Goal: Task Accomplishment & Management: Manage account settings

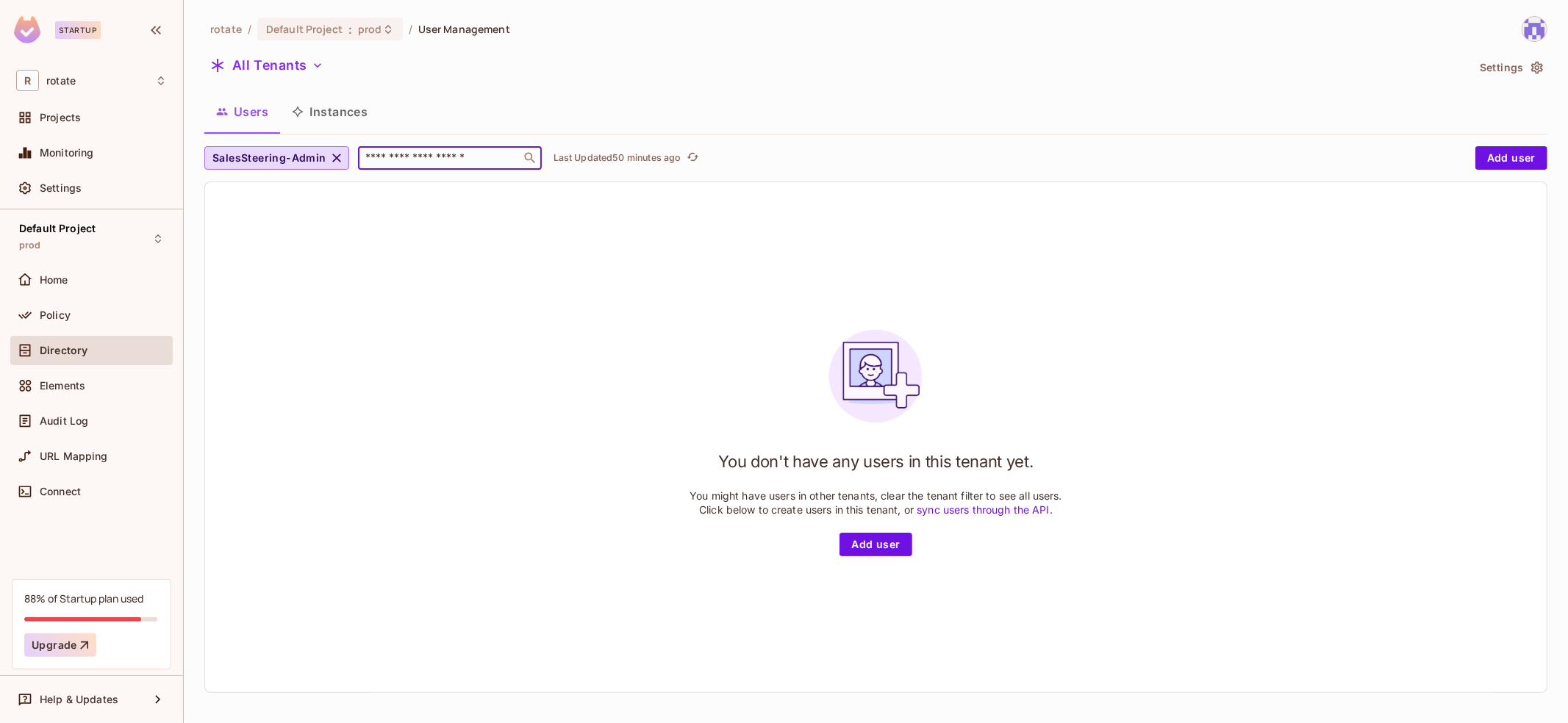
click at [487, 160] on input "text" at bounding box center [439, 158] width 155 height 15
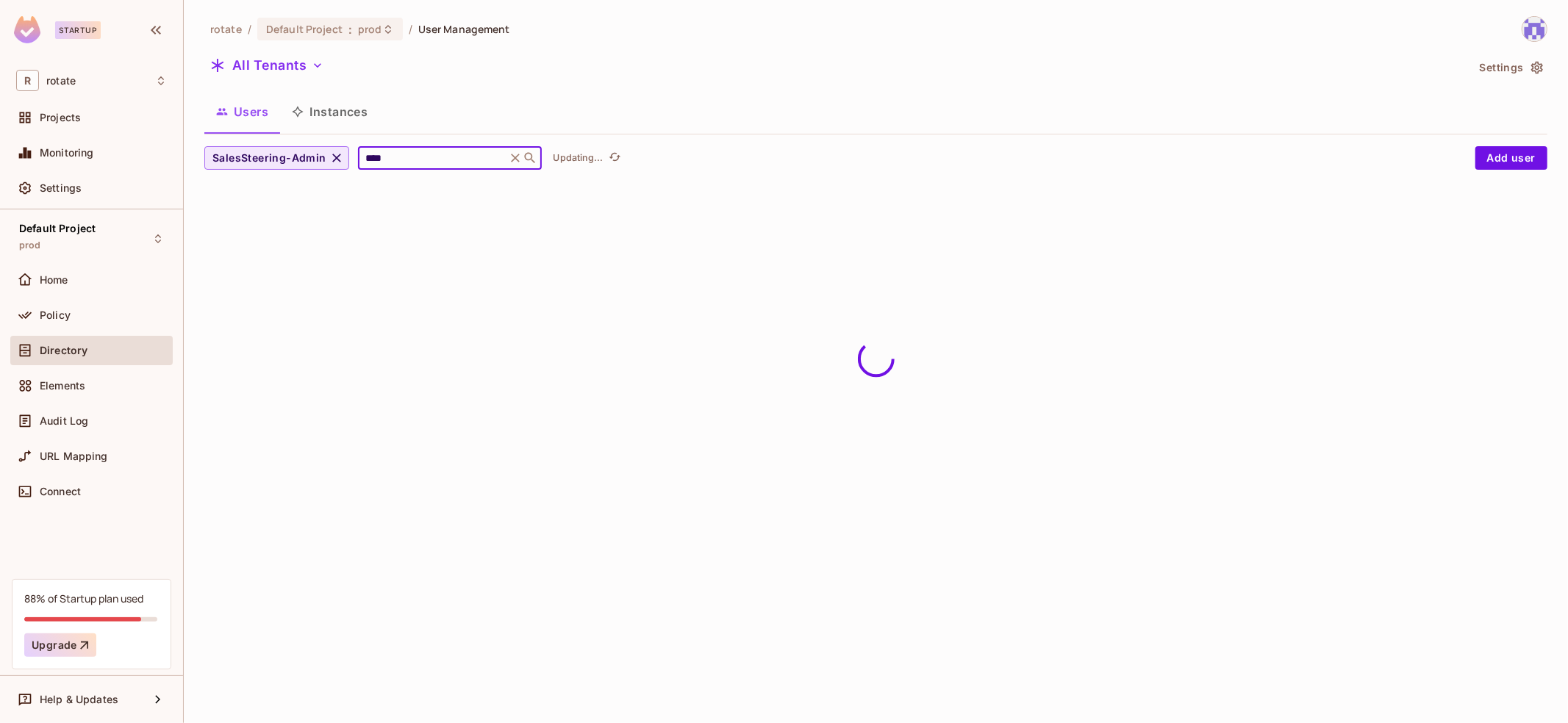
click at [332, 156] on icon "button" at bounding box center [336, 158] width 9 height 9
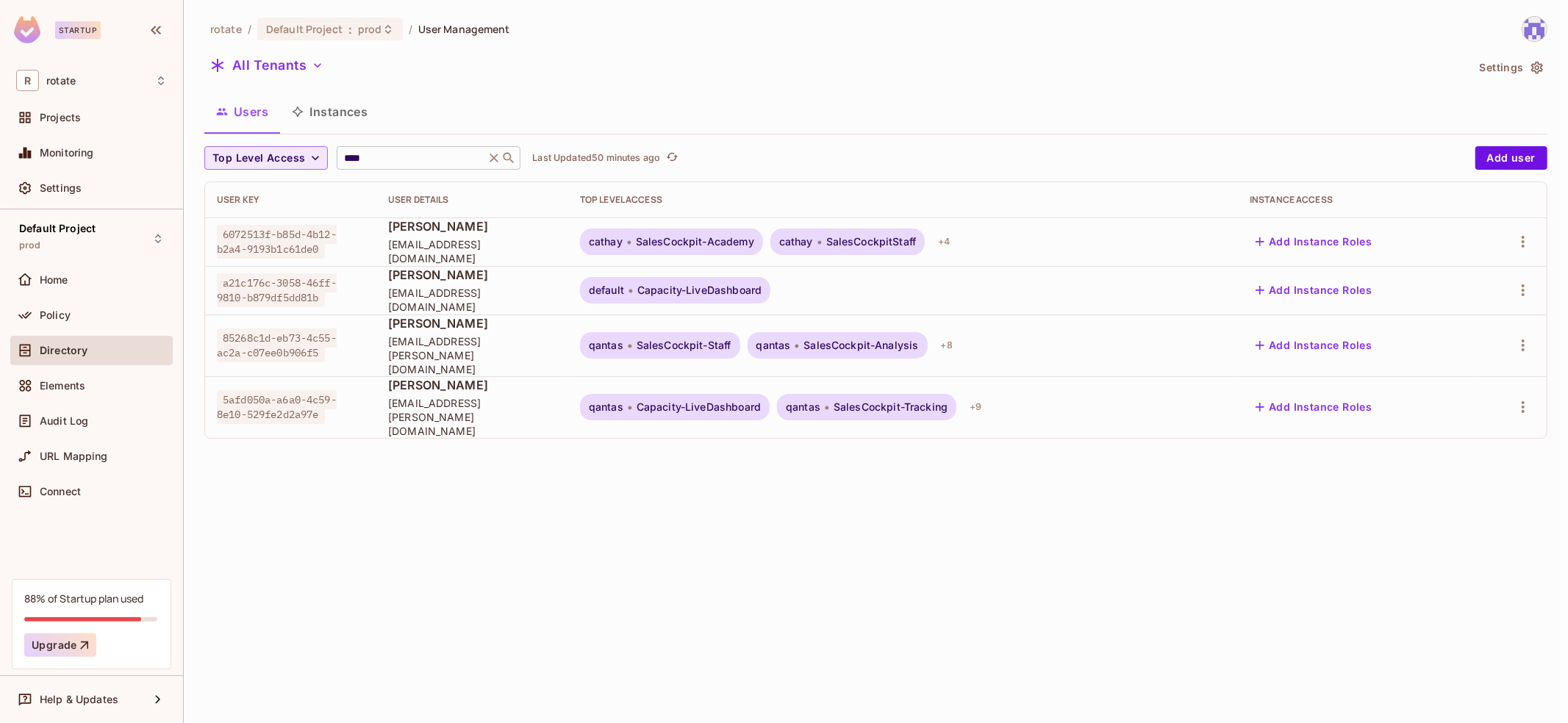
click at [447, 159] on input "****" at bounding box center [411, 158] width 140 height 15
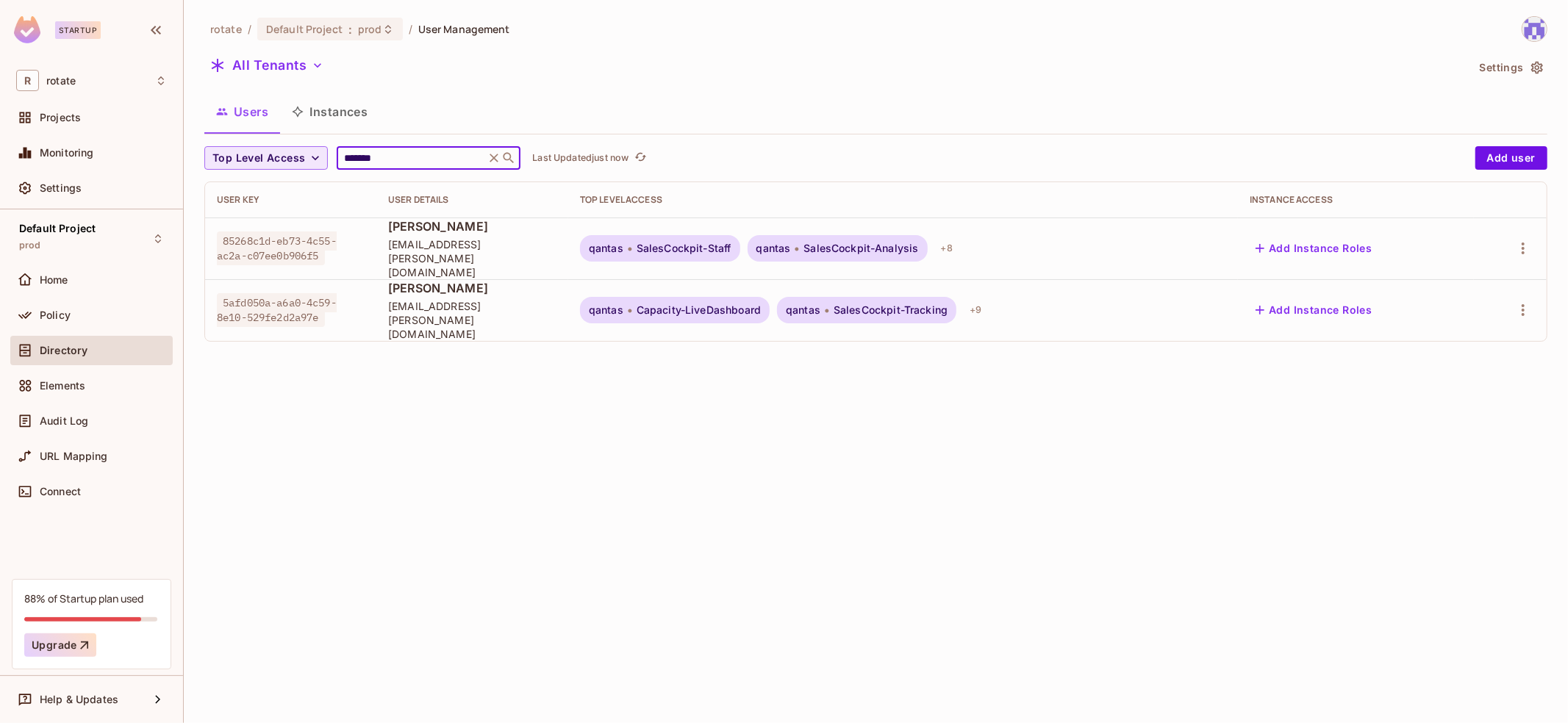
type input "*******"
drag, startPoint x: 221, startPoint y: 235, endPoint x: 324, endPoint y: 251, distance: 104.2
click at [324, 251] on span "85268c1d-eb73-4c55-ac2a-c07ee0b906f5" at bounding box center [276, 248] width 120 height 34
copy span "85268c1d-eb73-4c55-ac2a-c07ee0b906f5"
drag, startPoint x: 225, startPoint y: 280, endPoint x: 324, endPoint y: 298, distance: 100.6
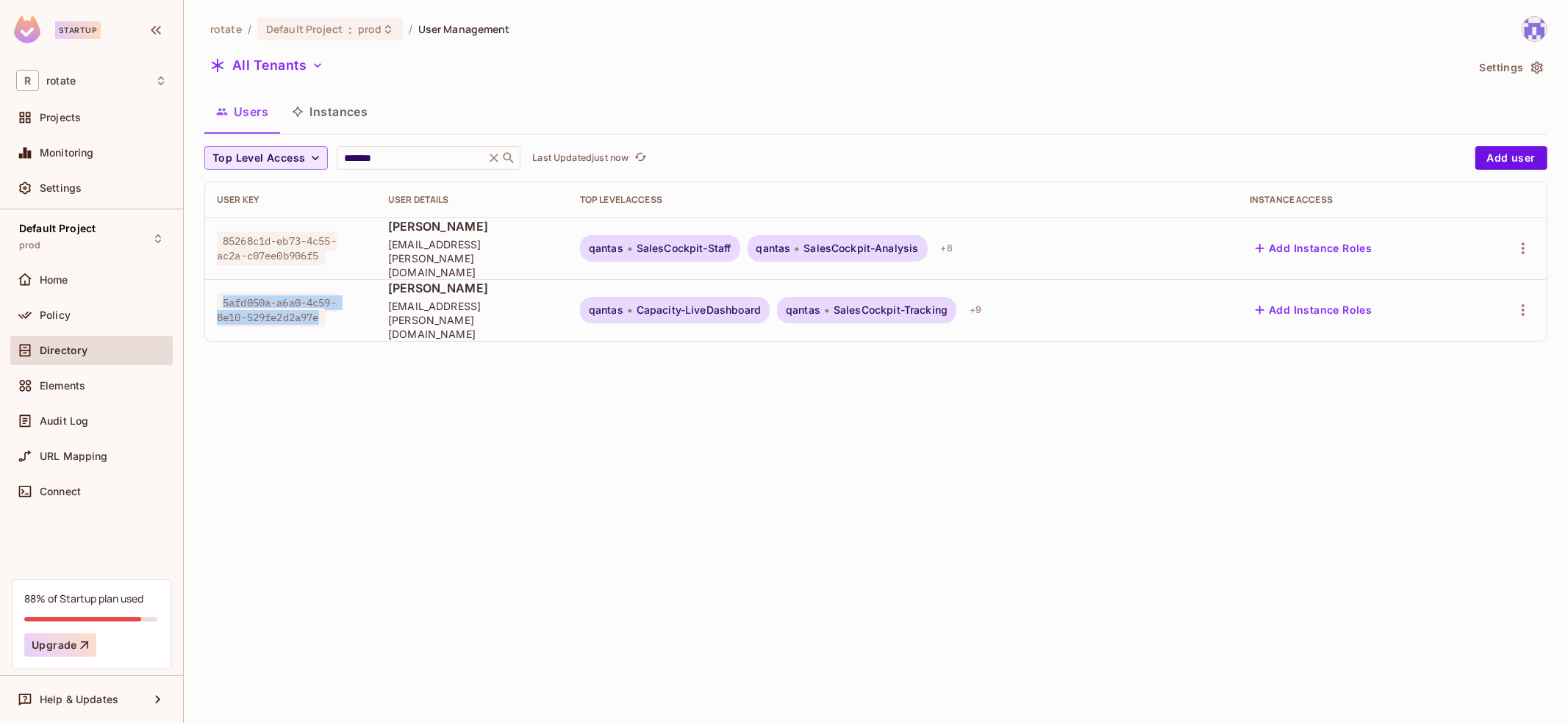
click at [325, 298] on span "5afd050a-a6a0-4c59-8e10-529fe2d2a97e" at bounding box center [276, 310] width 120 height 34
copy span "5afd050a-a6a0-4c59-8e10-529fe2d2a97e"
click at [1524, 304] on icon "button" at bounding box center [1523, 310] width 3 height 12
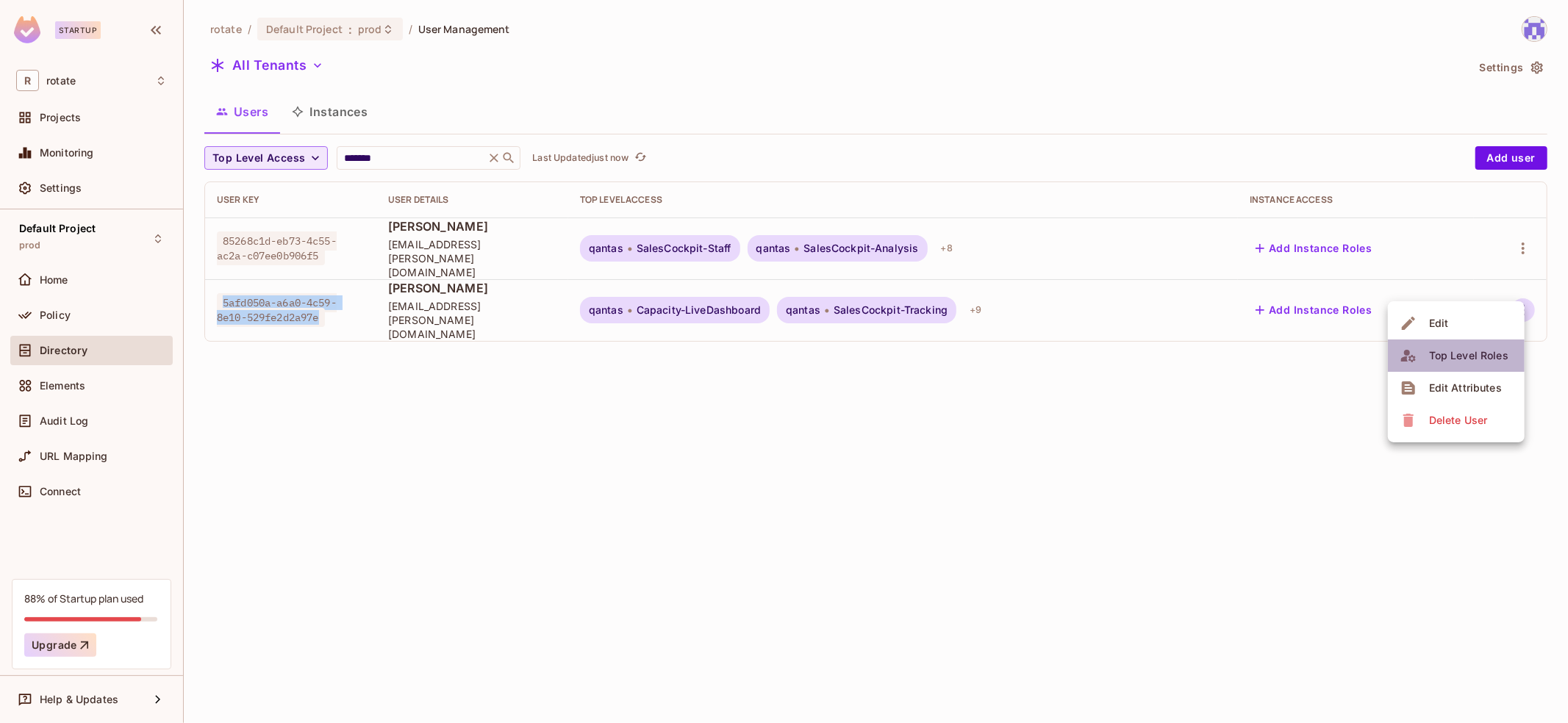
click at [1476, 356] on div "Top Level Roles" at bounding box center [1469, 355] width 79 height 15
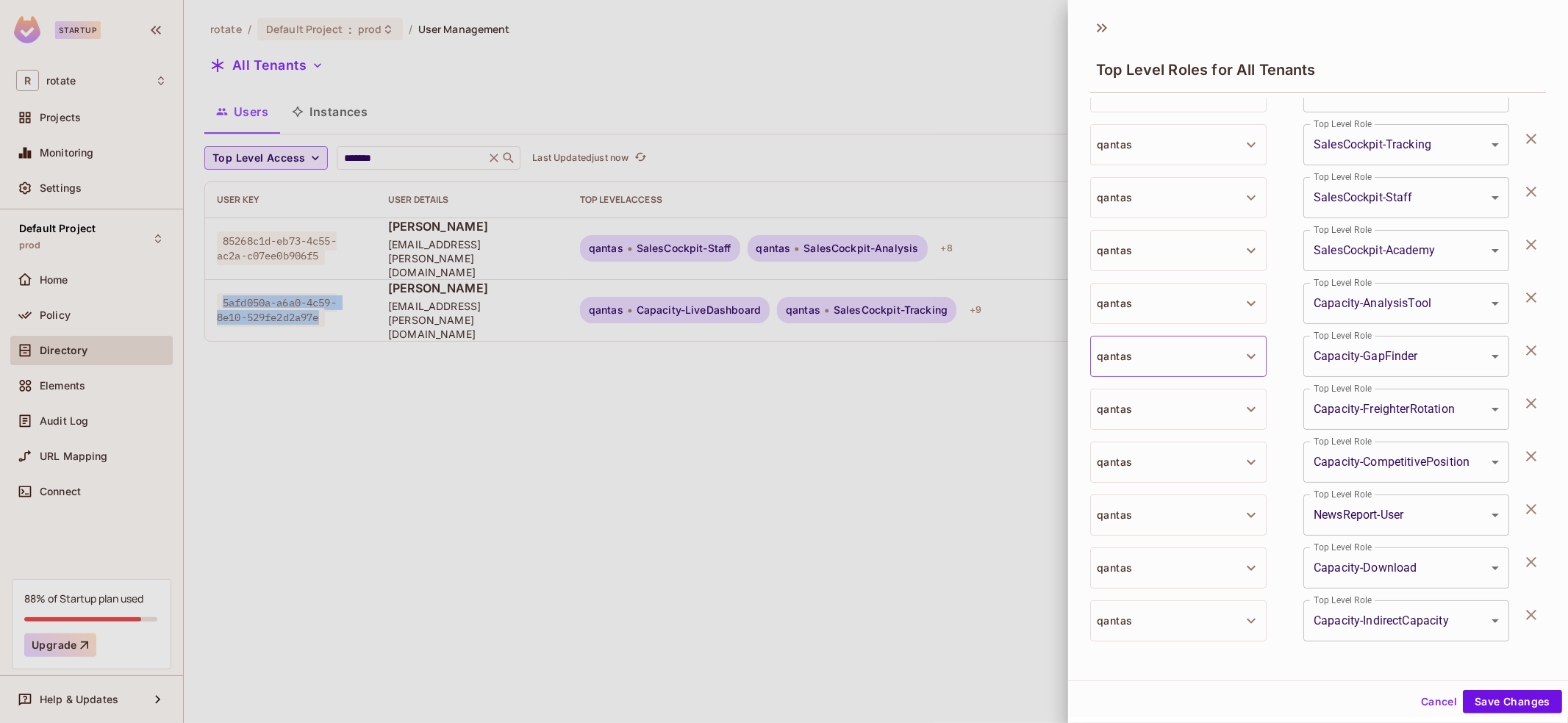
scroll to position [135, 0]
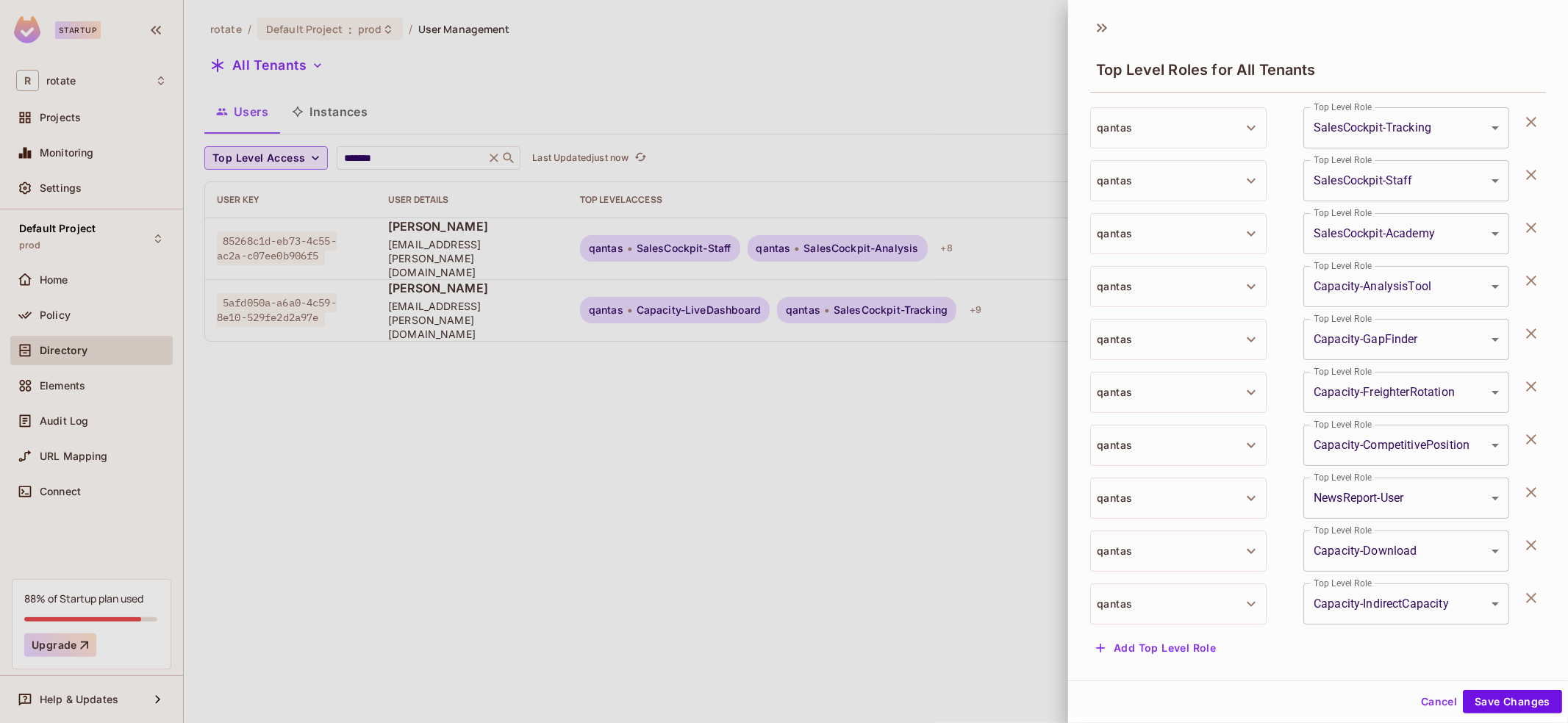
click at [815, 492] on div at bounding box center [784, 362] width 1568 height 723
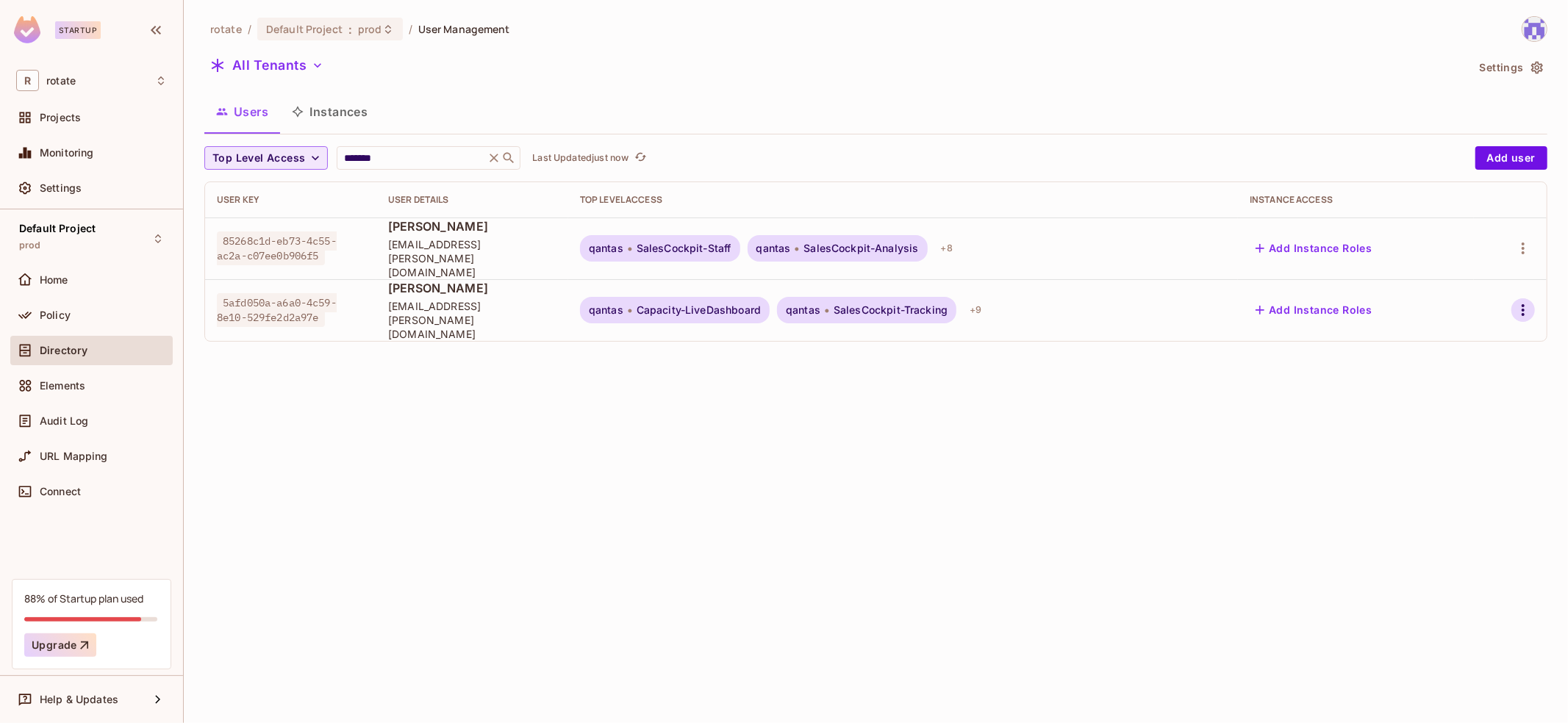
click at [1517, 301] on icon "button" at bounding box center [1523, 310] width 17 height 17
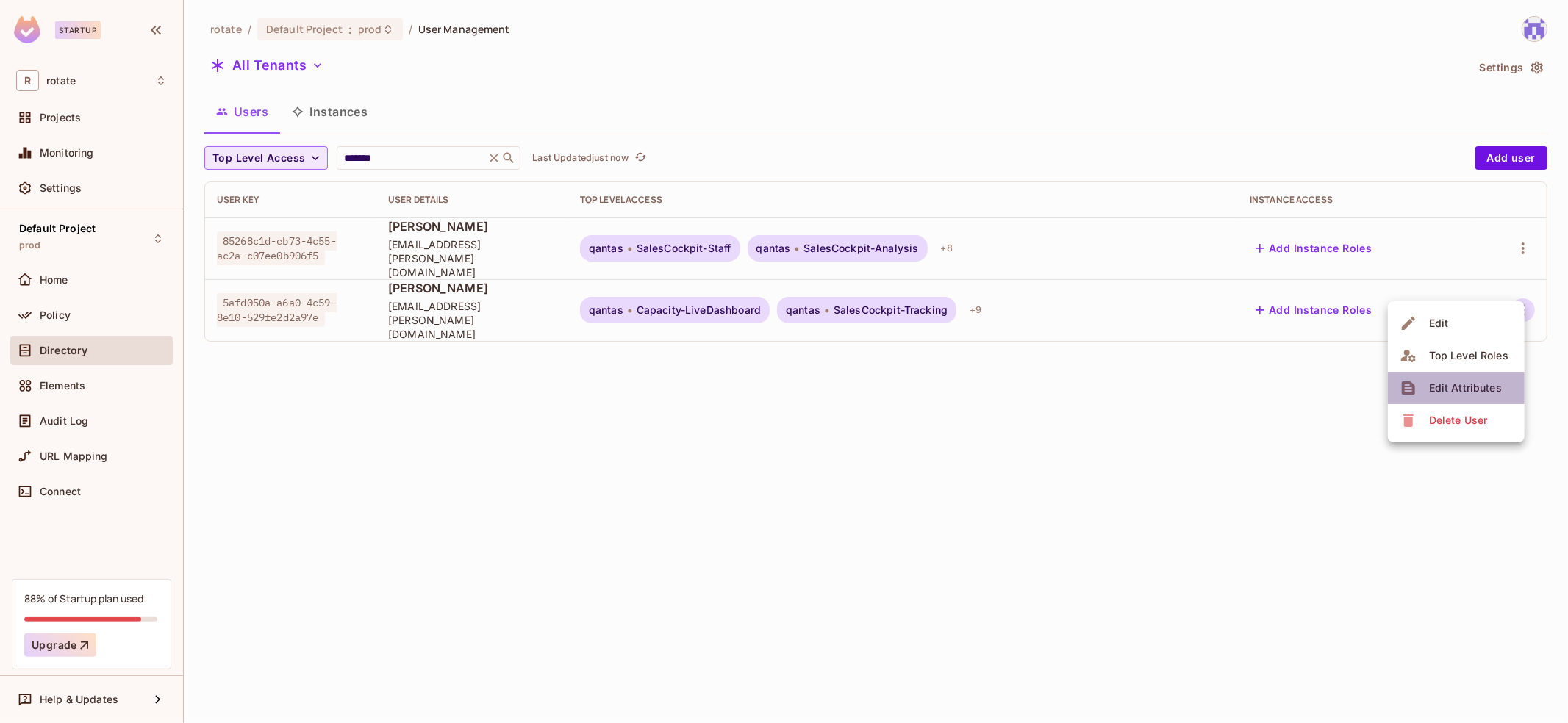
click at [1459, 388] on div "Edit Attributes" at bounding box center [1466, 388] width 73 height 15
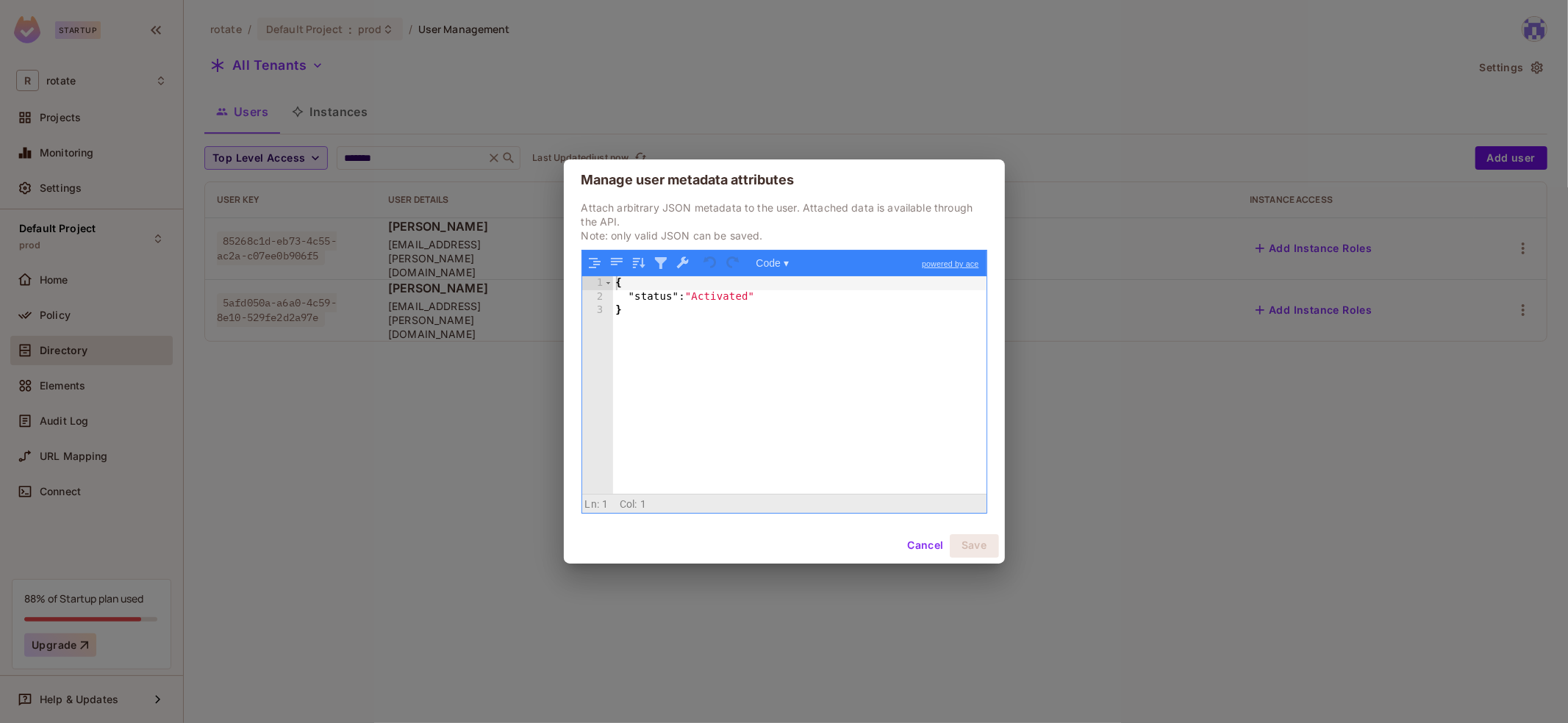
click at [1169, 475] on div "Manage user metadata attributes Attach arbitrary JSON metadata to the user. Att…" at bounding box center [784, 362] width 1568 height 723
